Goal: Check status: Check status

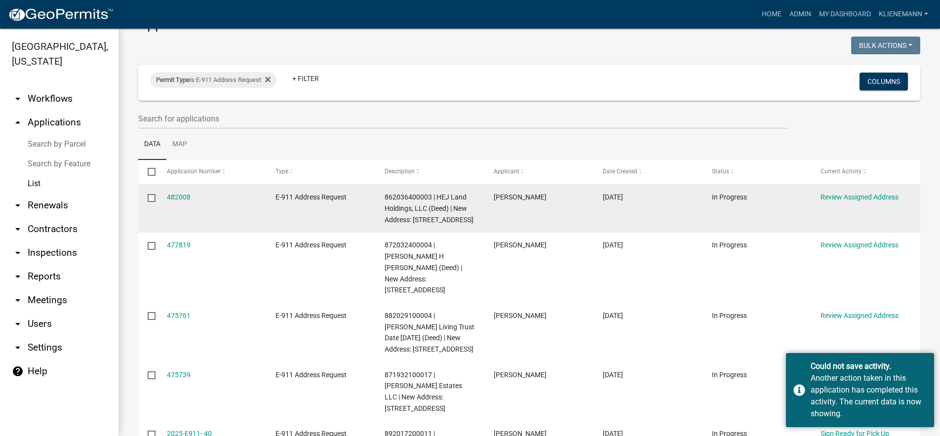
scroll to position [49, 0]
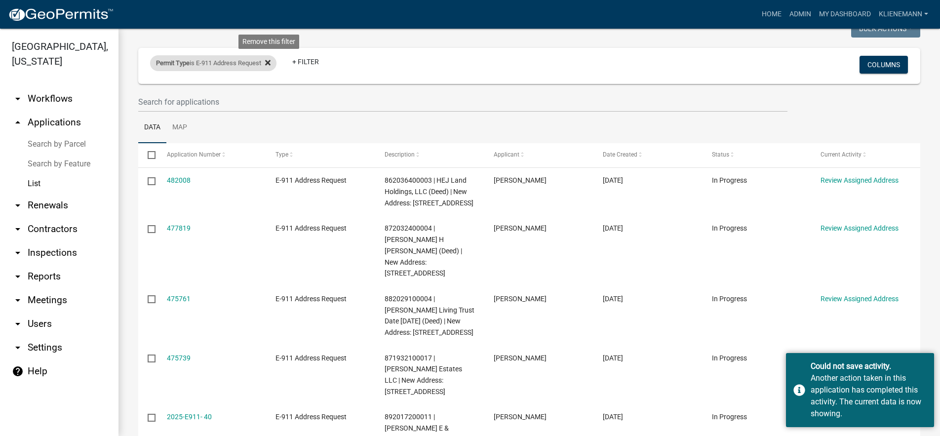
click at [271, 67] on fa-icon at bounding box center [265, 63] width 9 height 16
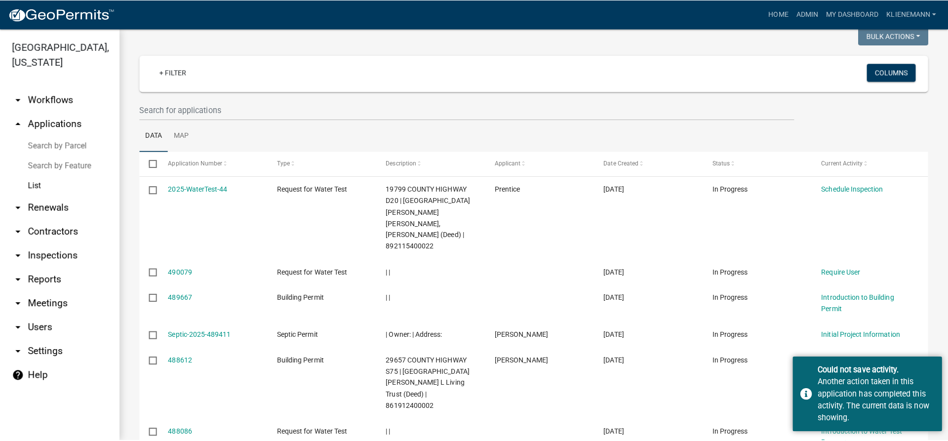
scroll to position [0, 0]
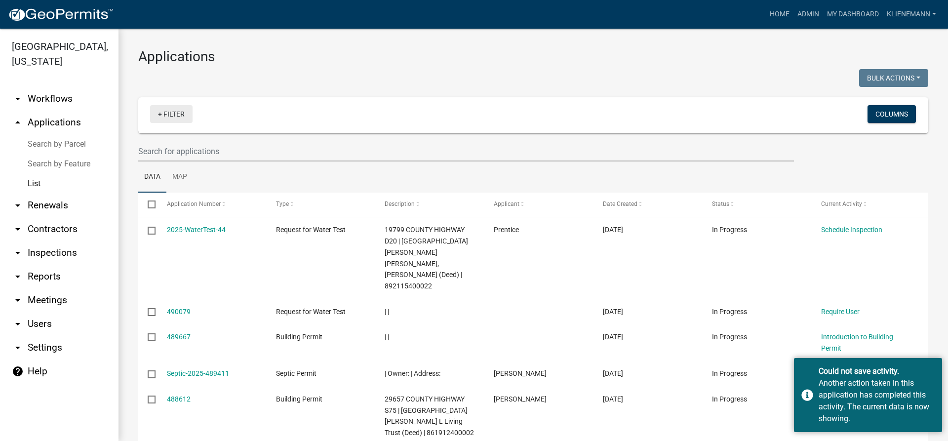
click at [177, 113] on link "+ Filter" at bounding box center [171, 114] width 42 height 18
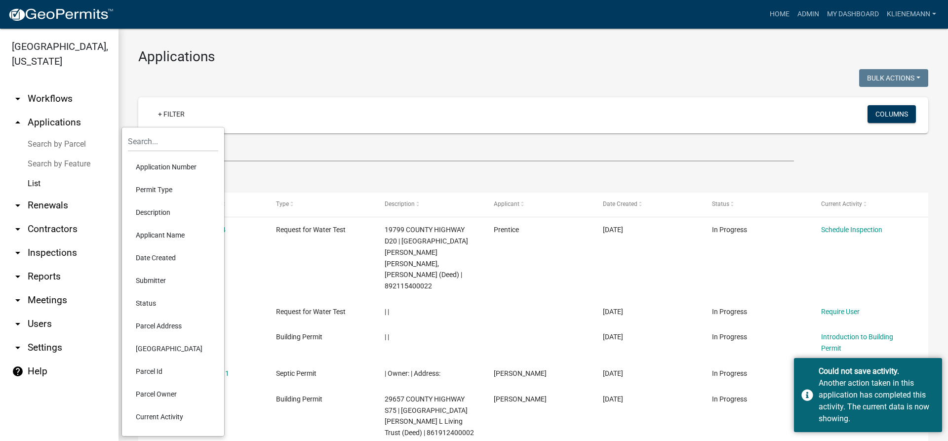
click at [182, 186] on li "Permit Type" at bounding box center [173, 189] width 90 height 23
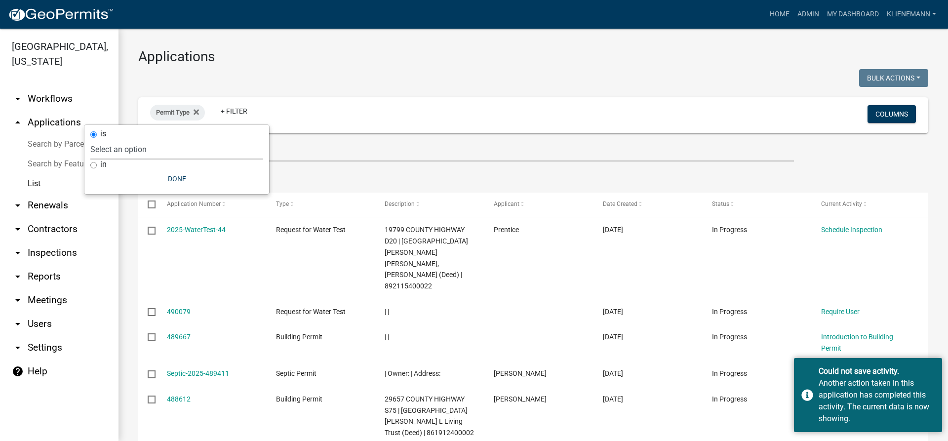
click at [163, 153] on select "Select an option Building Permit City Address Assigned Form Conditional/Special…" at bounding box center [176, 149] width 173 height 20
click at [140, 139] on select "Select an option Building Permit City Address Assigned Form Conditional/Special…" at bounding box center [176, 149] width 173 height 20
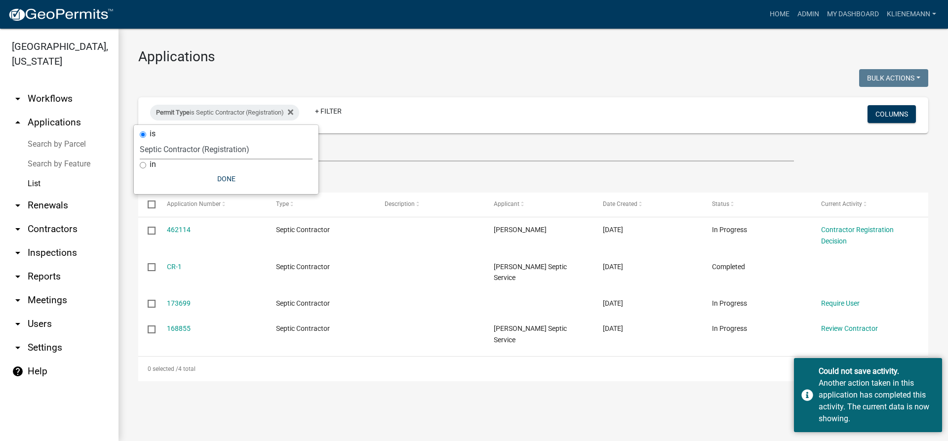
click at [217, 150] on select "Select an option Building Permit City Address Assigned Form Conditional/Special…" at bounding box center [226, 149] width 173 height 20
select select "5190f0eb-c9b9-4945-9864-a97d7e053c13"
click at [140, 139] on select "Select an option Building Permit City Address Assigned Form Conditional/Special…" at bounding box center [226, 149] width 173 height 20
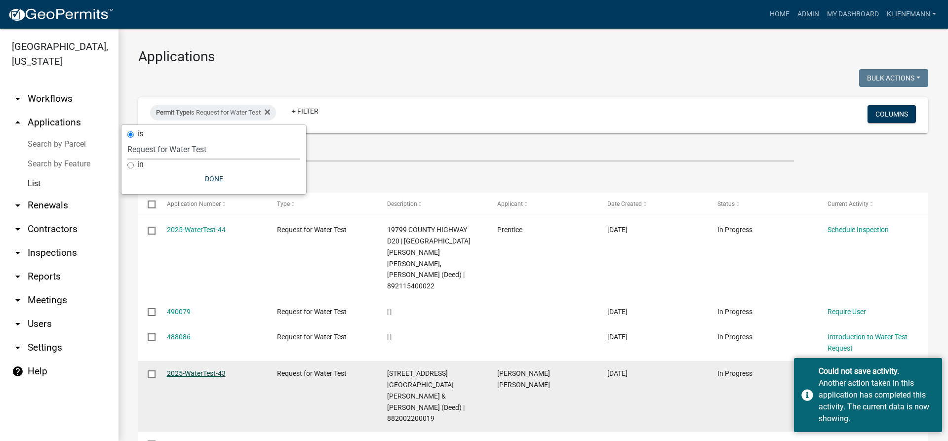
click at [186, 369] on link "2025-WaterTest-43" at bounding box center [196, 373] width 59 height 8
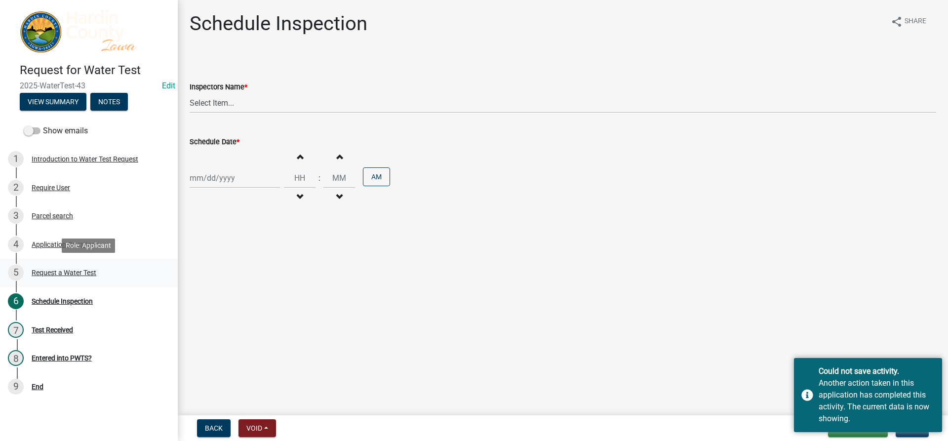
click at [107, 278] on div "5 Request a Water Test" at bounding box center [85, 273] width 154 height 16
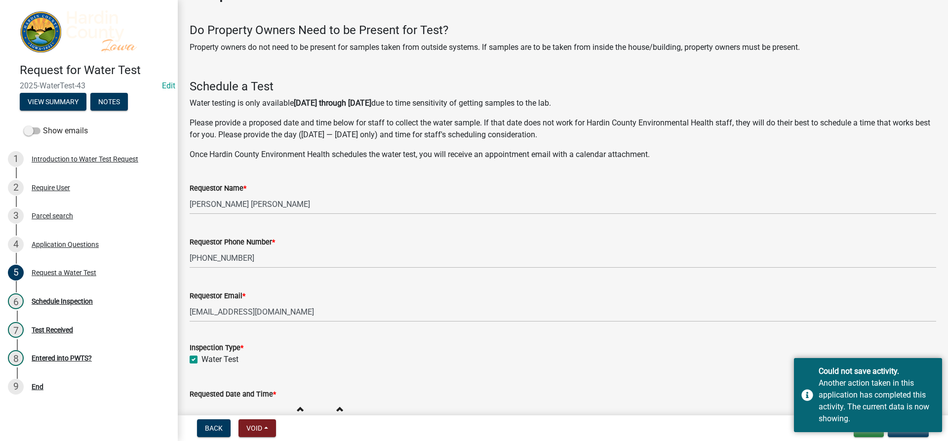
scroll to position [49, 0]
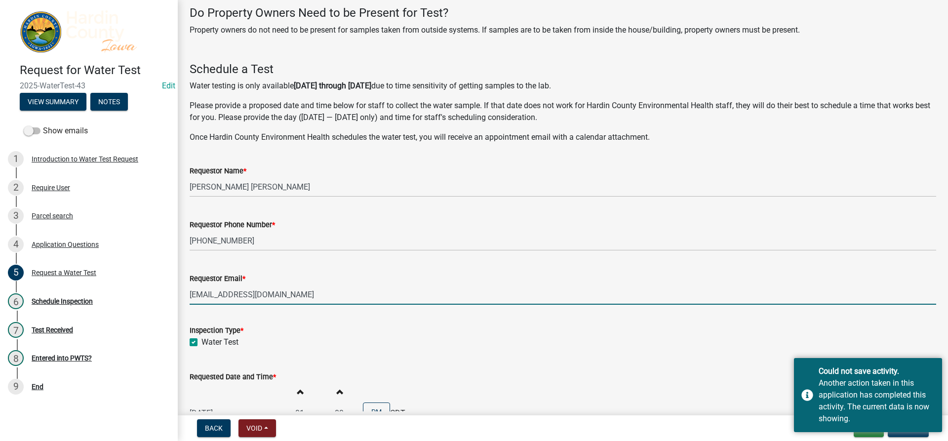
drag, startPoint x: 293, startPoint y: 291, endPoint x: 187, endPoint y: 289, distance: 106.1
click at [187, 289] on div "Requestor Email * [EMAIL_ADDRESS][DOMAIN_NAME]" at bounding box center [562, 282] width 761 height 46
